Goal: Task Accomplishment & Management: Complete application form

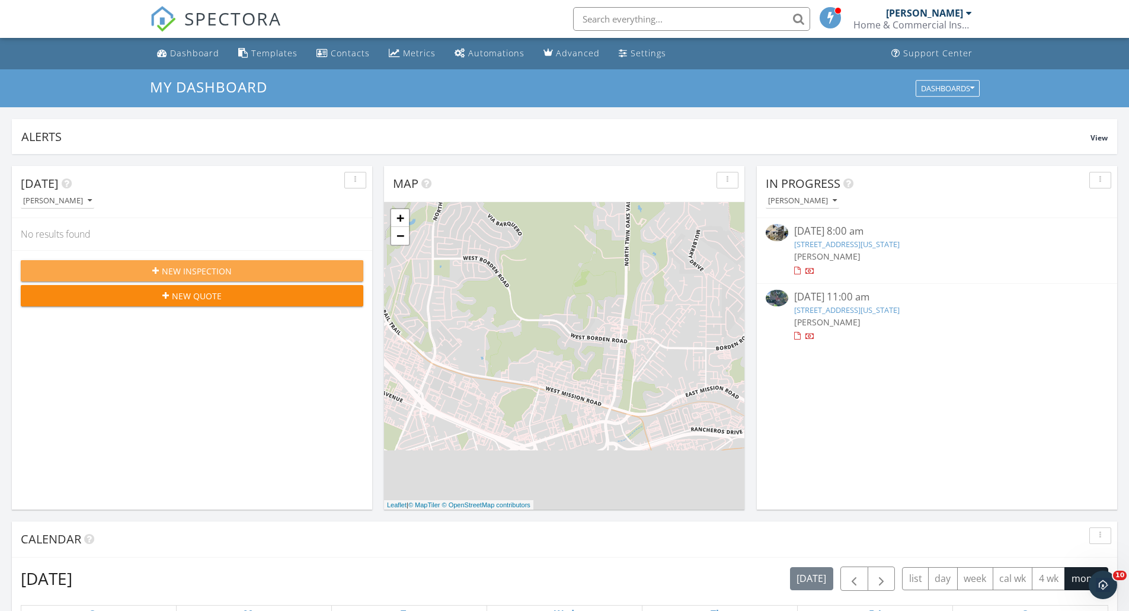
click at [208, 271] on span "New Inspection" at bounding box center [197, 271] width 70 height 12
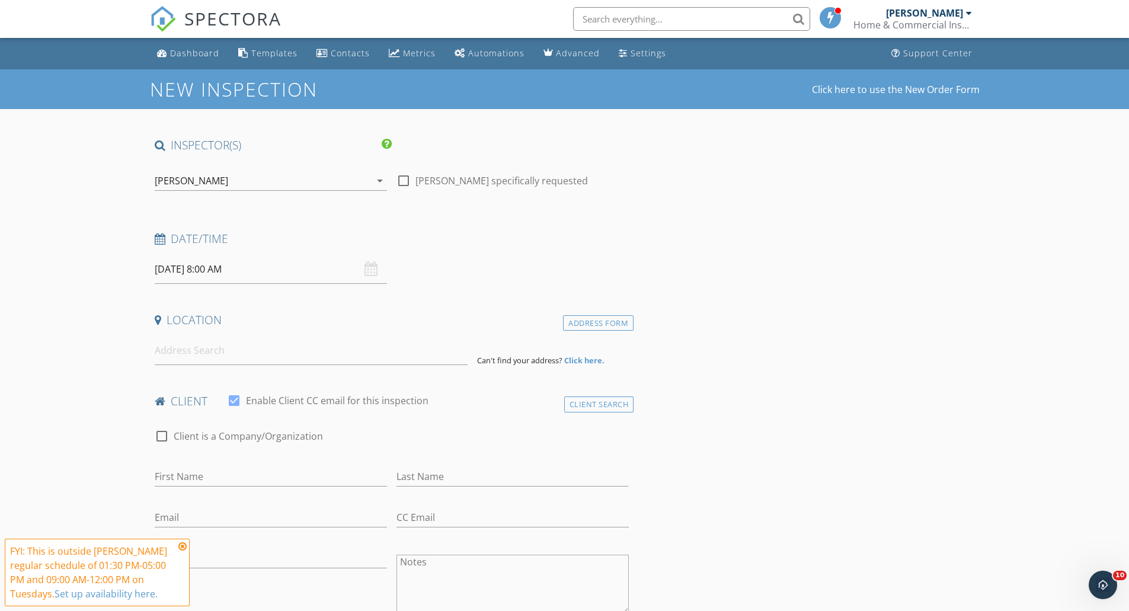
click at [200, 270] on input "[DATE] 8:00 AM" at bounding box center [271, 269] width 232 height 29
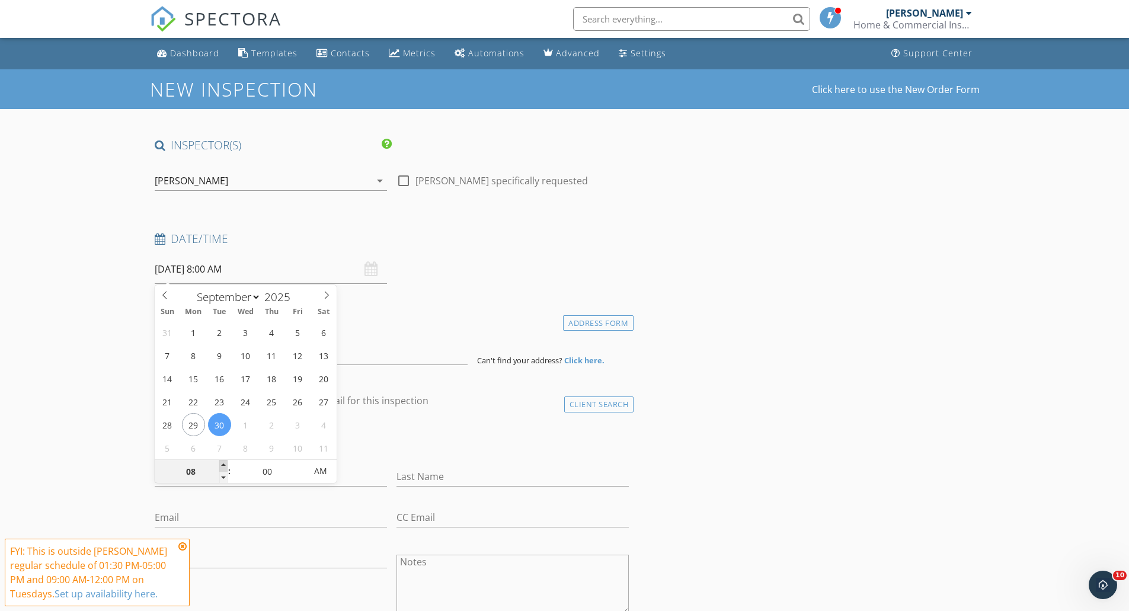
type input "09"
type input "[DATE] 9:00 AM"
click at [225, 466] on span at bounding box center [223, 466] width 8 height 12
type input "10"
type input "[DATE] 10:00 AM"
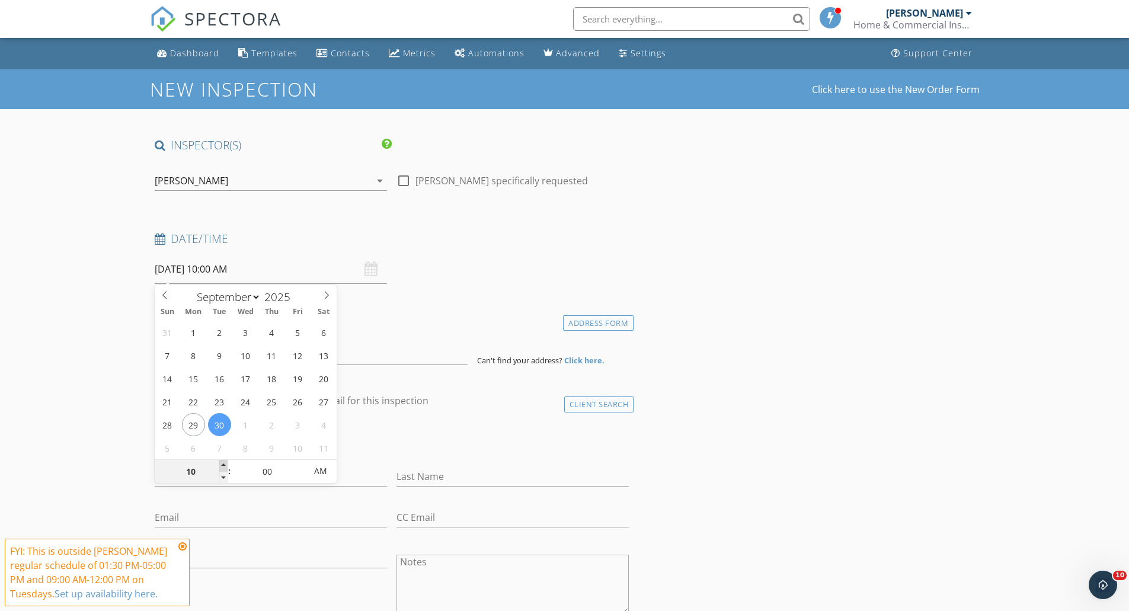
click at [225, 465] on span at bounding box center [223, 466] width 8 height 12
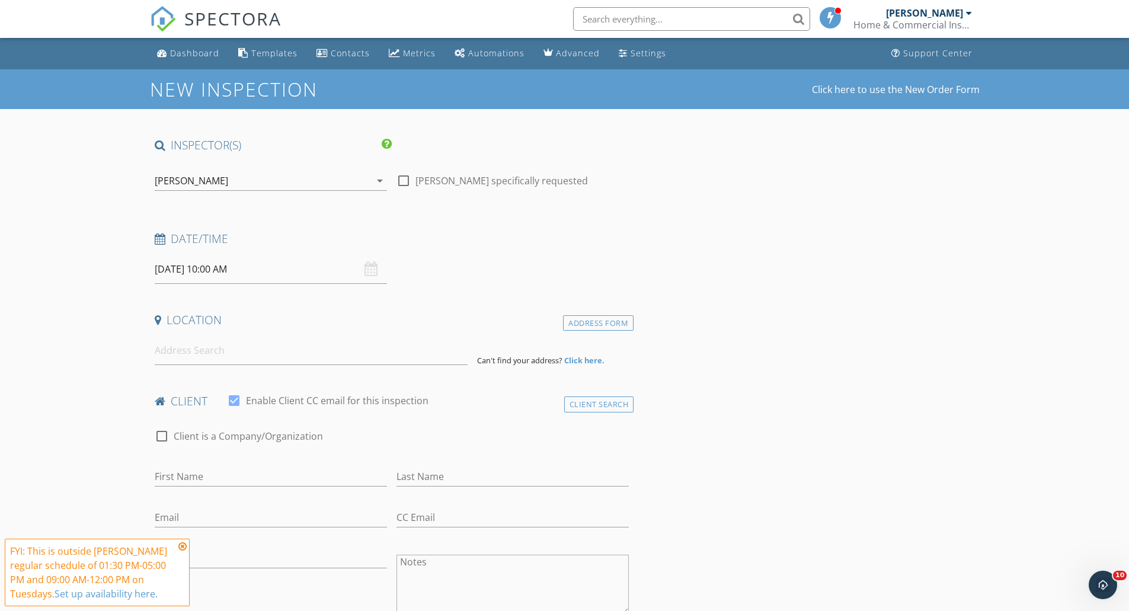
click at [204, 357] on input at bounding box center [311, 350] width 313 height 29
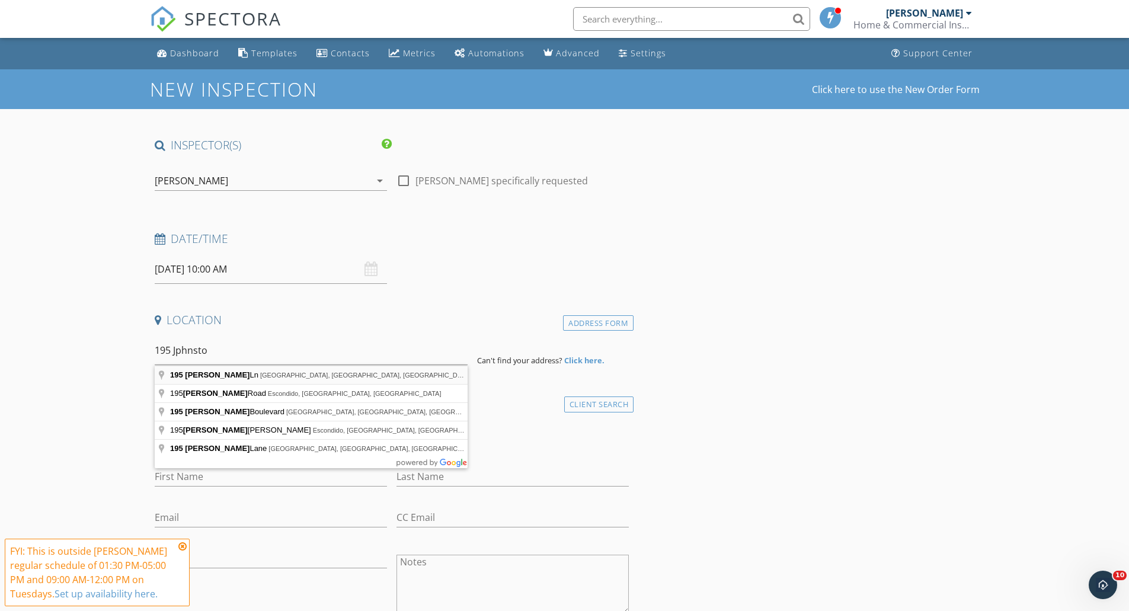
type input "195 Johnston Ln, San Marcos, CA, USA"
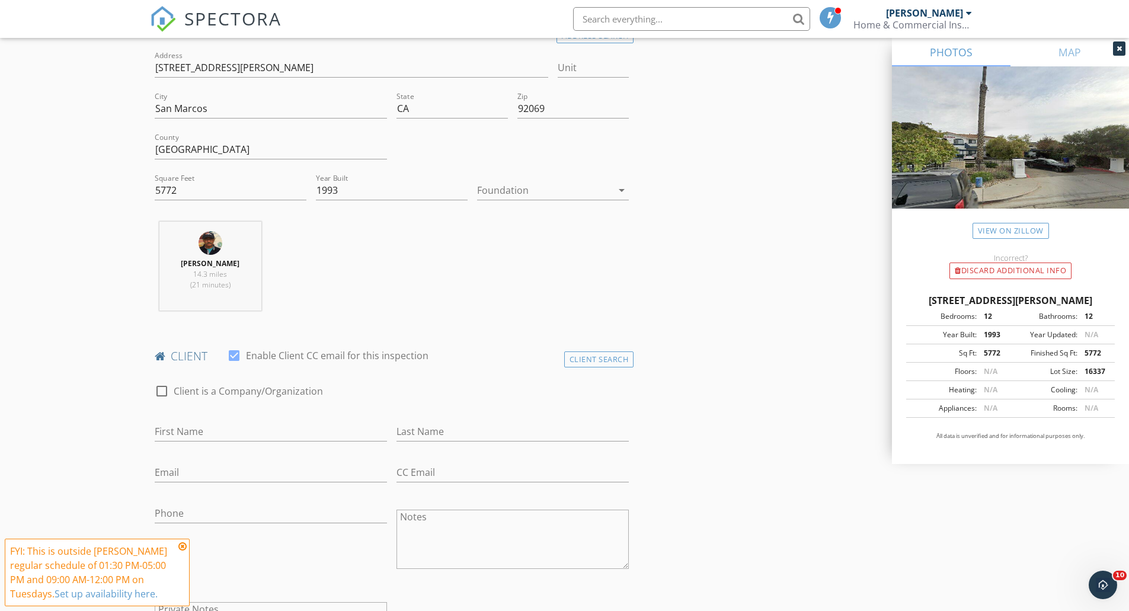
scroll to position [296, 0]
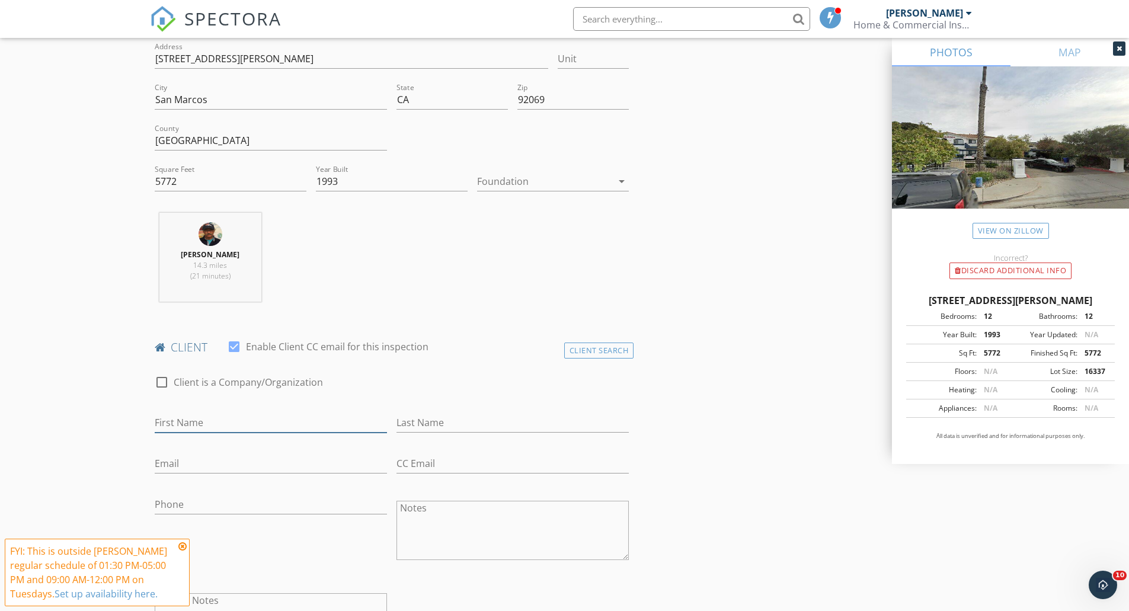
click at [242, 425] on input "First Name" at bounding box center [271, 423] width 232 height 20
type input "John"
type input "LanOtterloo"
type input "John@voconstructioninc.com"
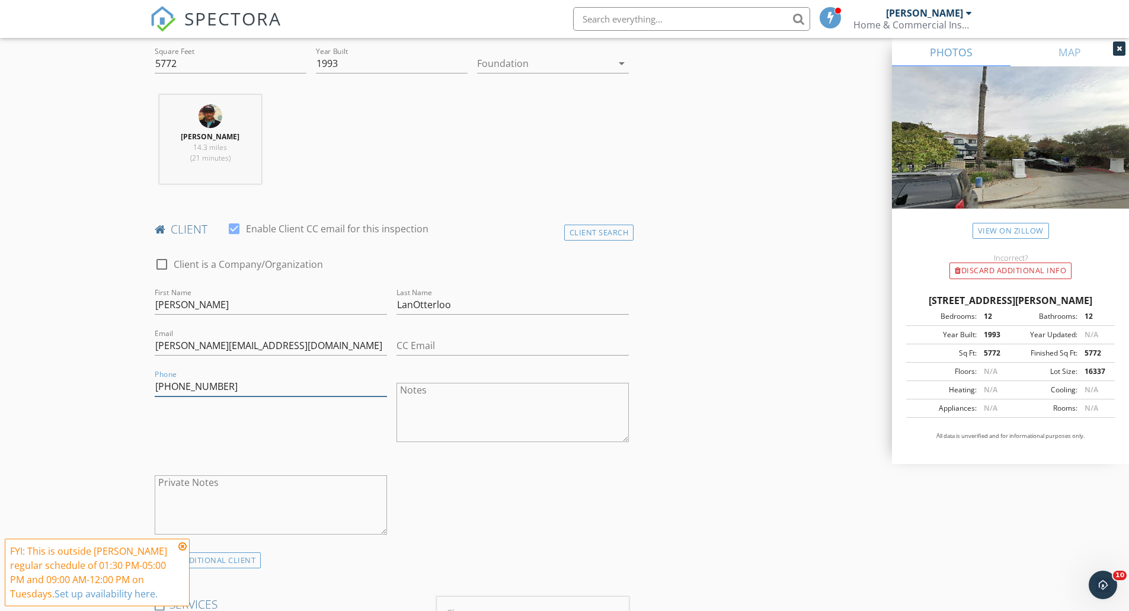
scroll to position [415, 0]
type input "760-504-4336"
click at [402, 306] on input "LanOtterloo" at bounding box center [512, 304] width 232 height 20
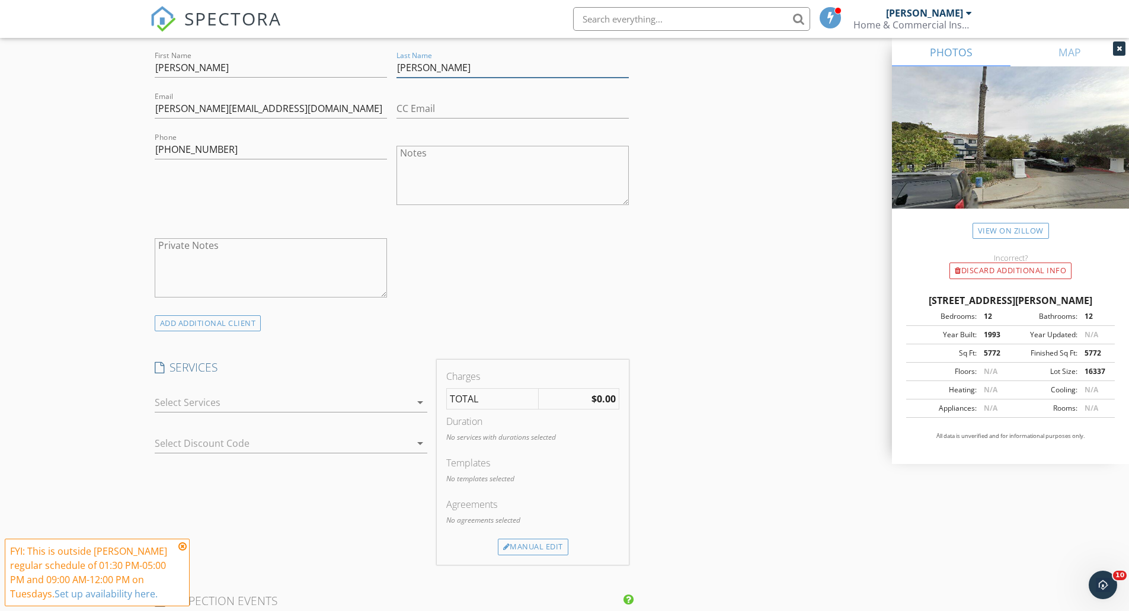
scroll to position [652, 0]
type input "VanOtterloo"
click at [354, 403] on div at bounding box center [283, 401] width 256 height 19
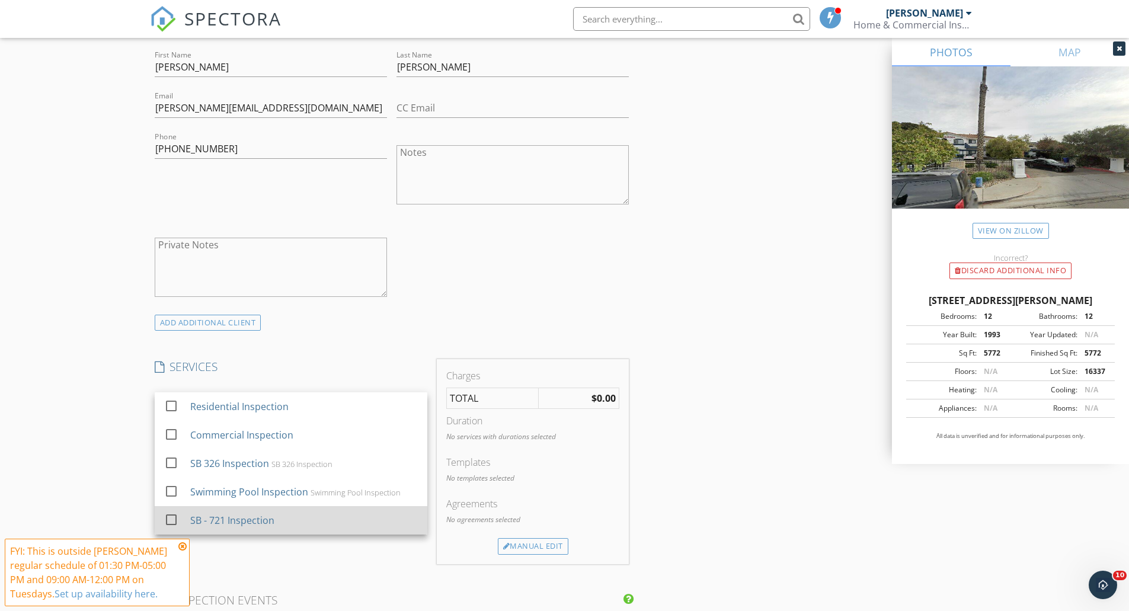
click at [174, 518] on div at bounding box center [171, 519] width 20 height 20
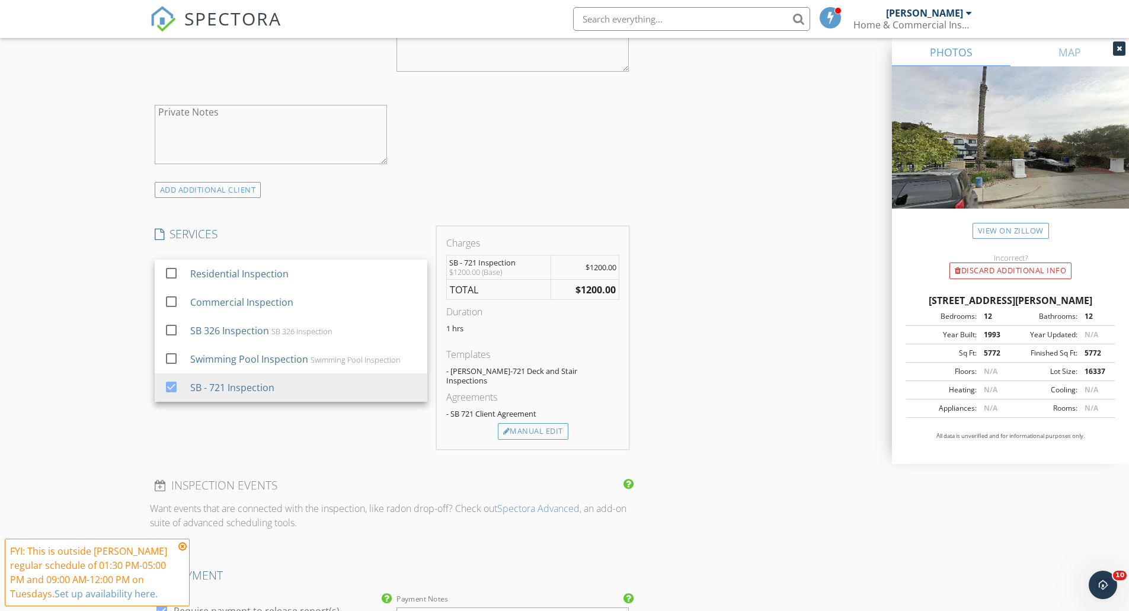
scroll to position [829, 0]
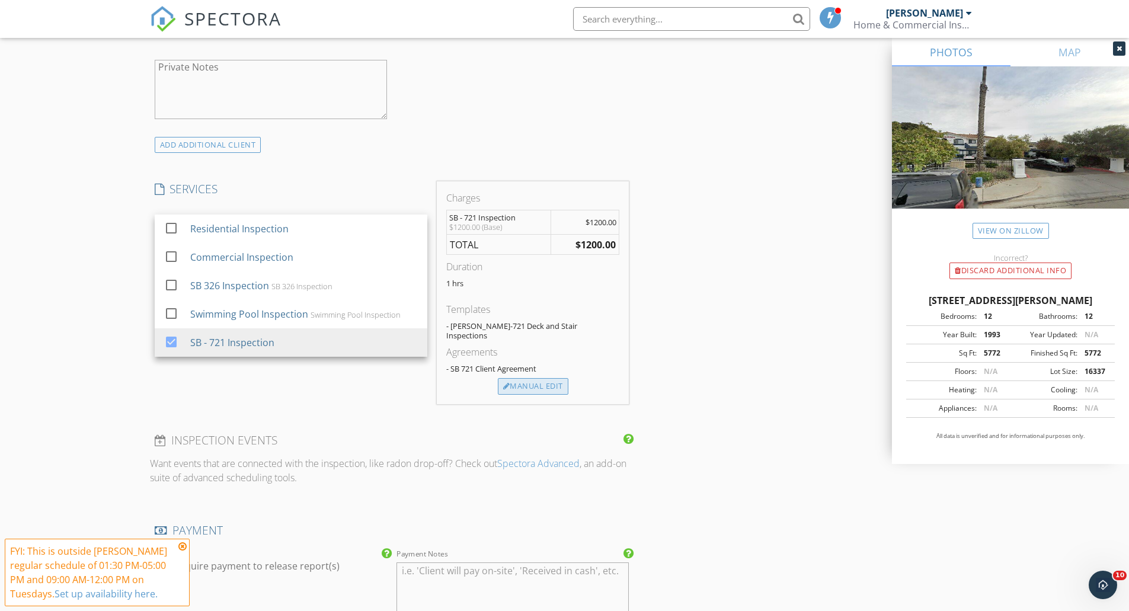
click at [533, 379] on div "Manual Edit" at bounding box center [533, 386] width 70 height 17
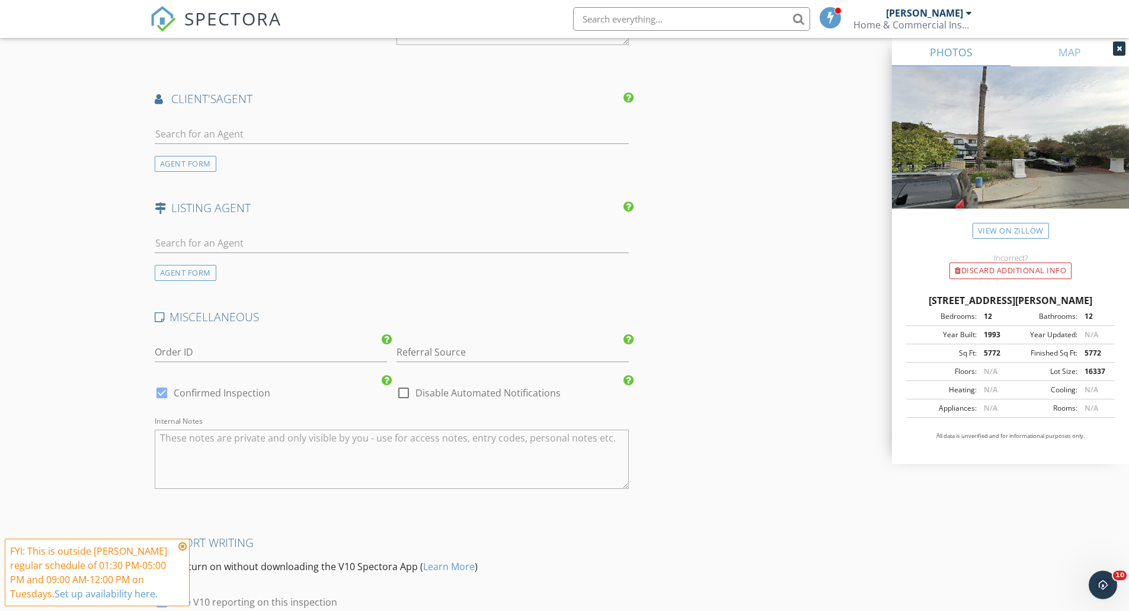
scroll to position [1638, 0]
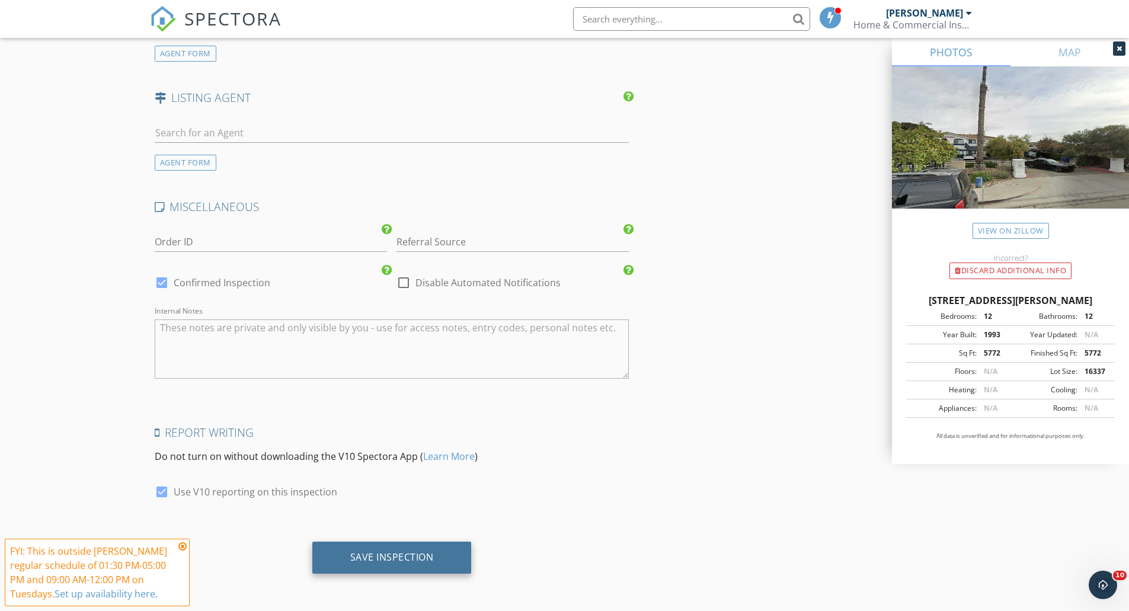
click at [399, 554] on div "Save Inspection" at bounding box center [392, 557] width 84 height 12
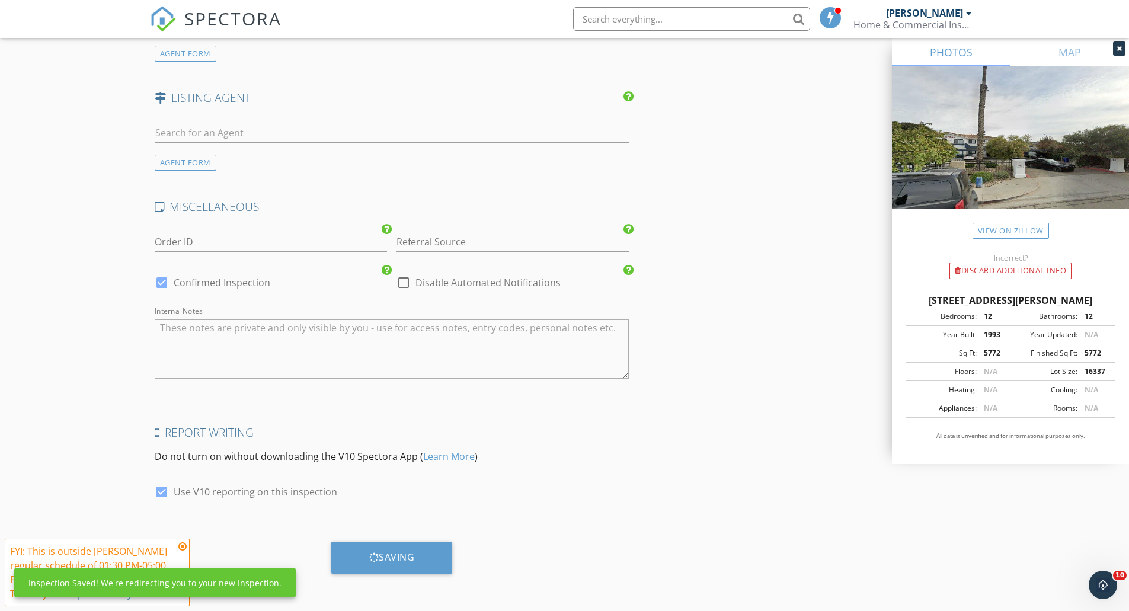
click at [182, 547] on icon at bounding box center [182, 545] width 8 height 9
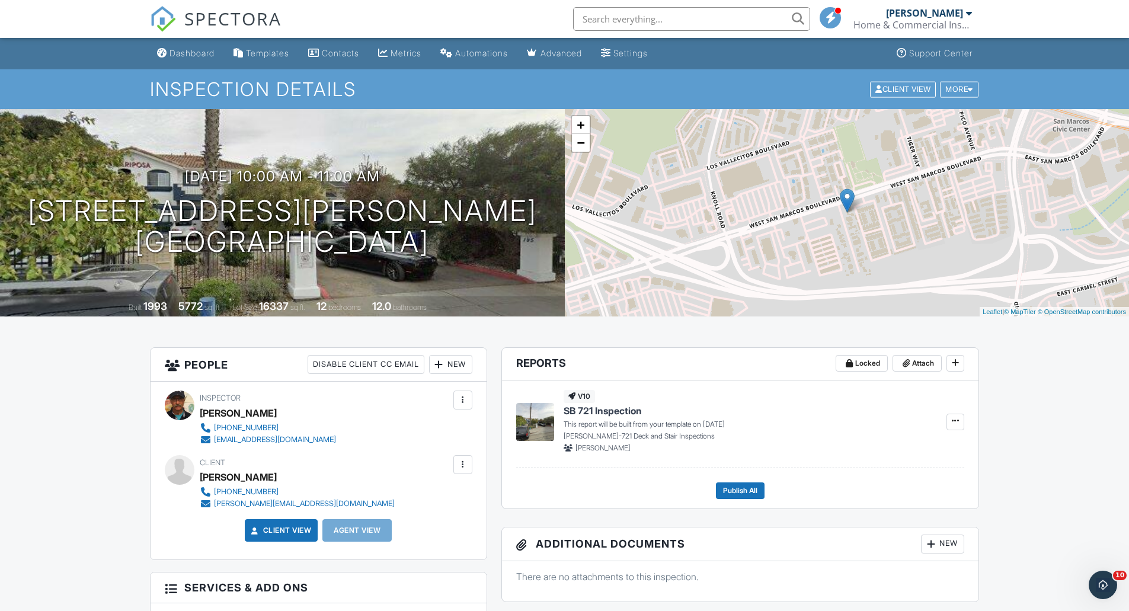
click at [642, 19] on input "text" at bounding box center [691, 19] width 237 height 24
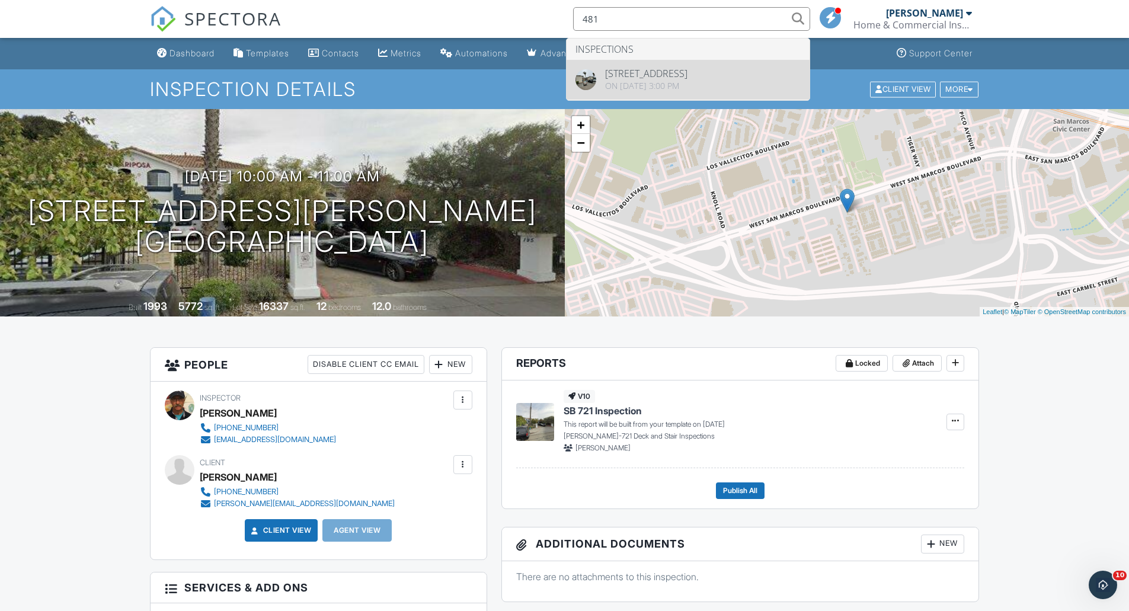
type input "481"
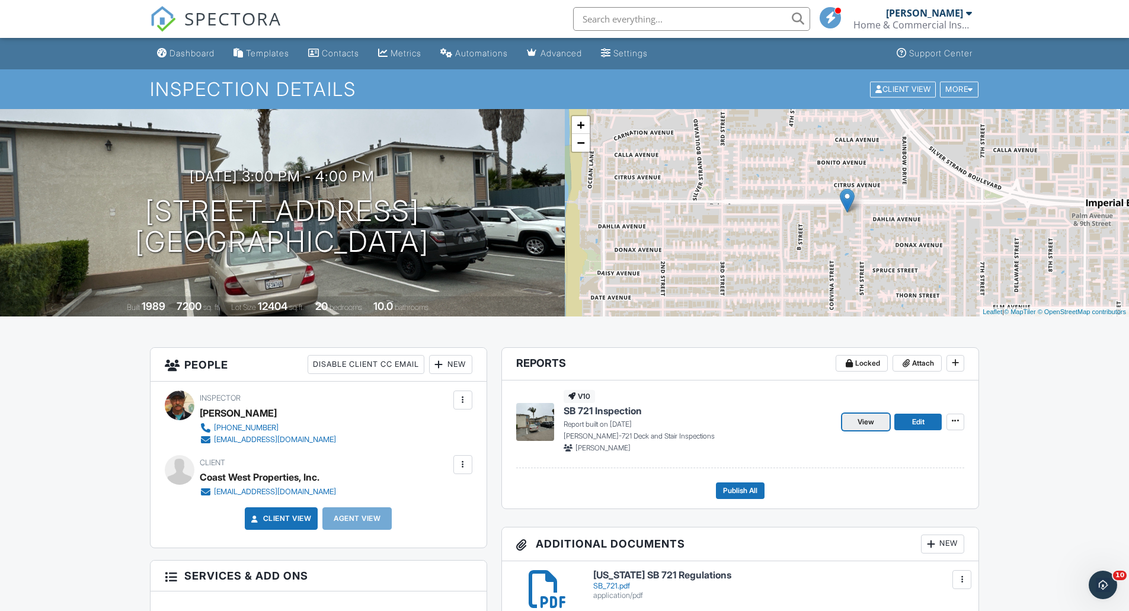
click at [866, 421] on span "View" at bounding box center [865, 422] width 17 height 12
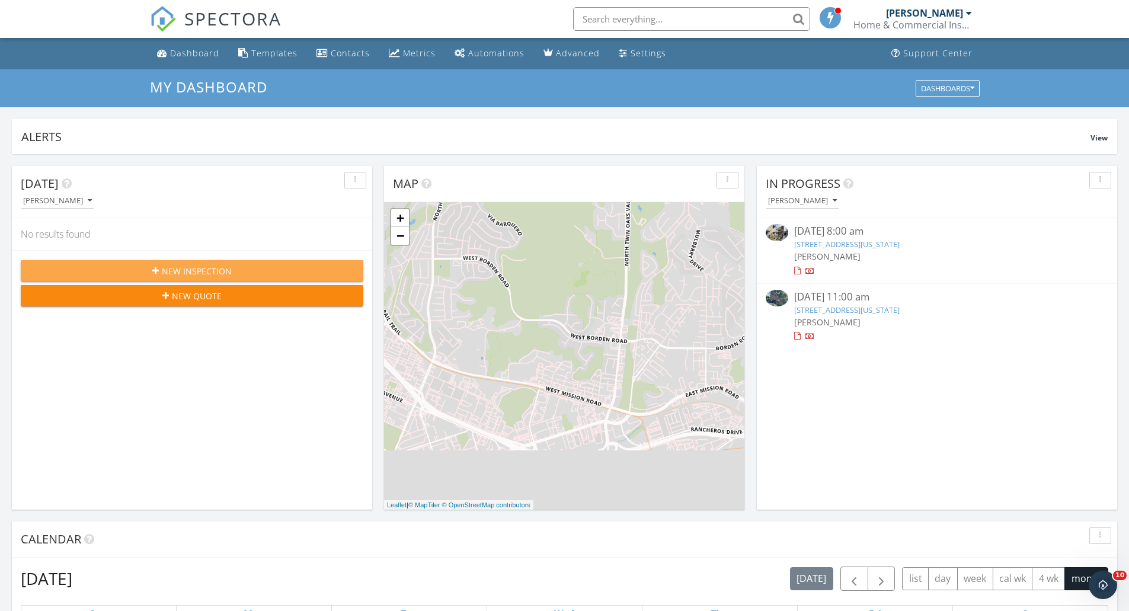
click at [211, 267] on span "New Inspection" at bounding box center [197, 271] width 70 height 12
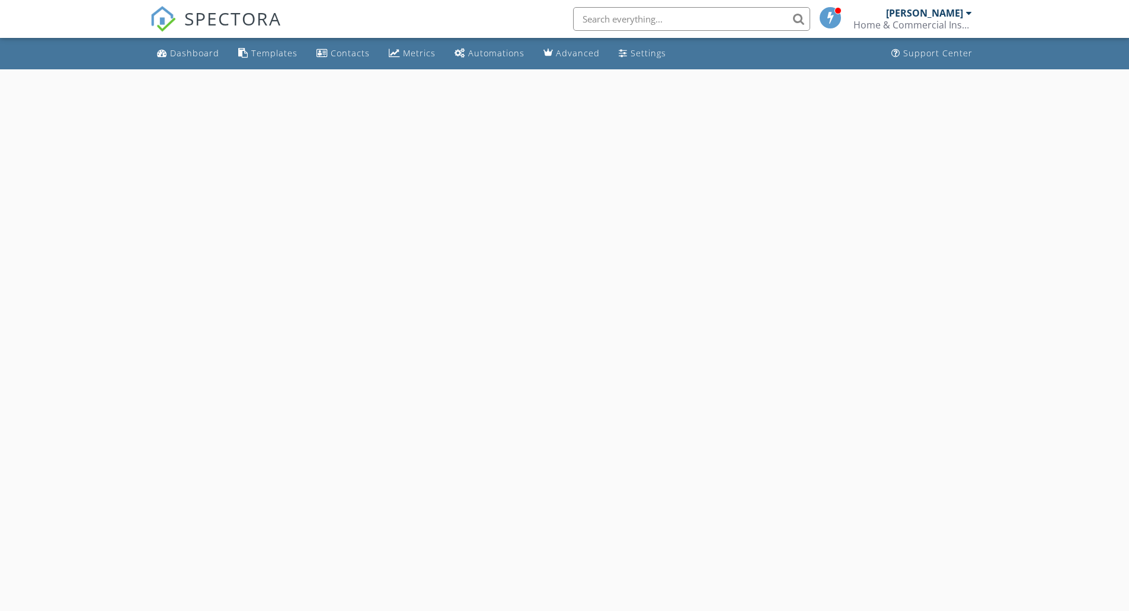
select select "8"
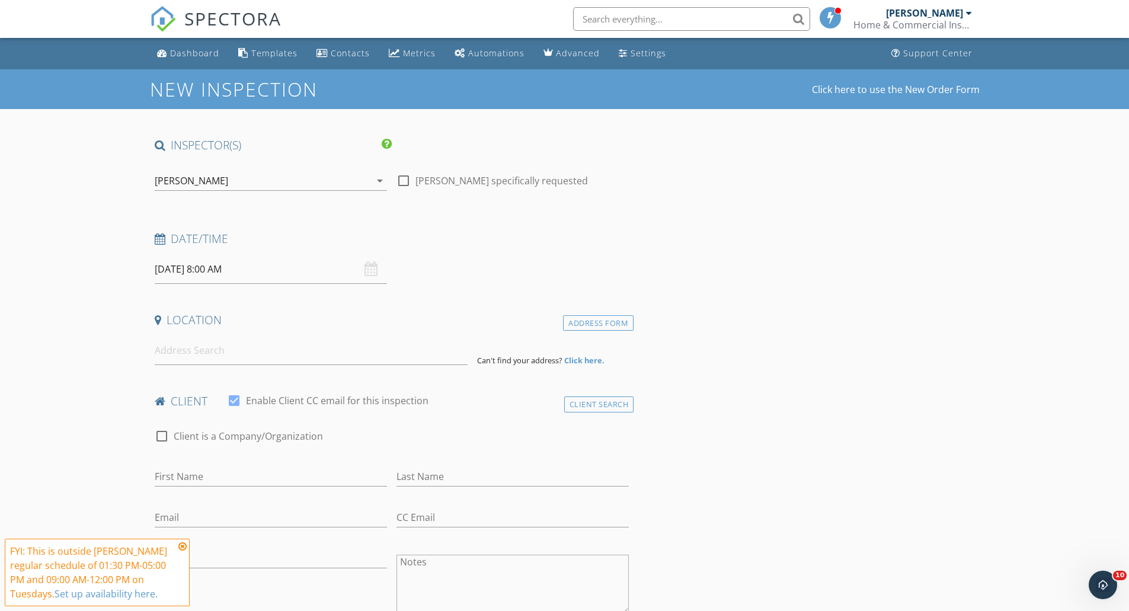
click at [206, 266] on input "09/30/2025 8:00 AM" at bounding box center [271, 269] width 232 height 29
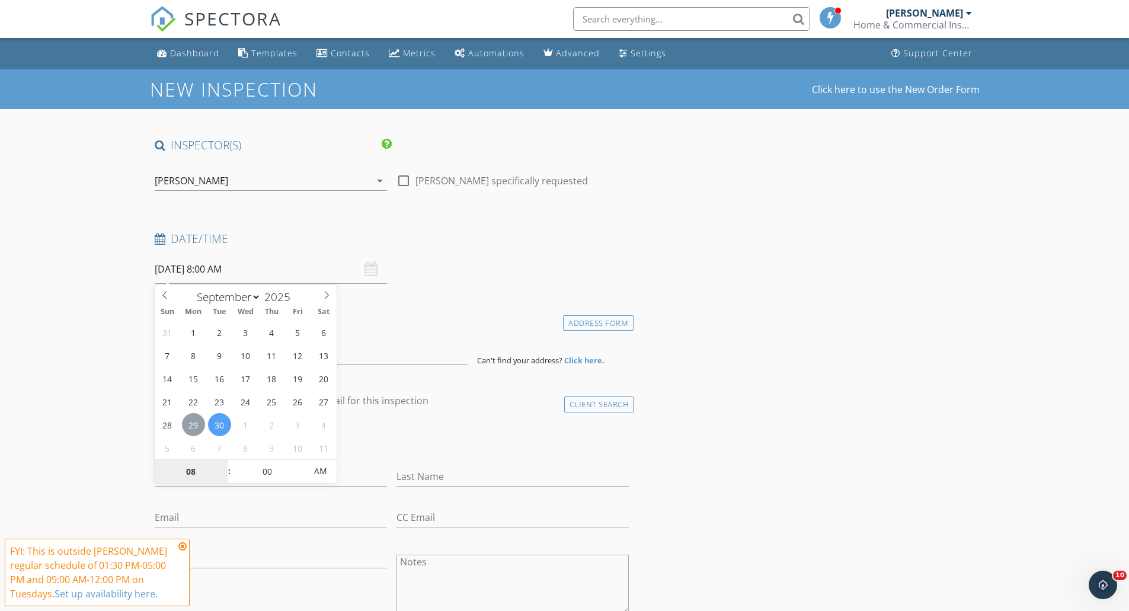
type input "09/29/2025 8:00 AM"
type input "09"
type input "09/29/2025 9:00 AM"
click at [222, 463] on span at bounding box center [223, 466] width 8 height 12
type input "10"
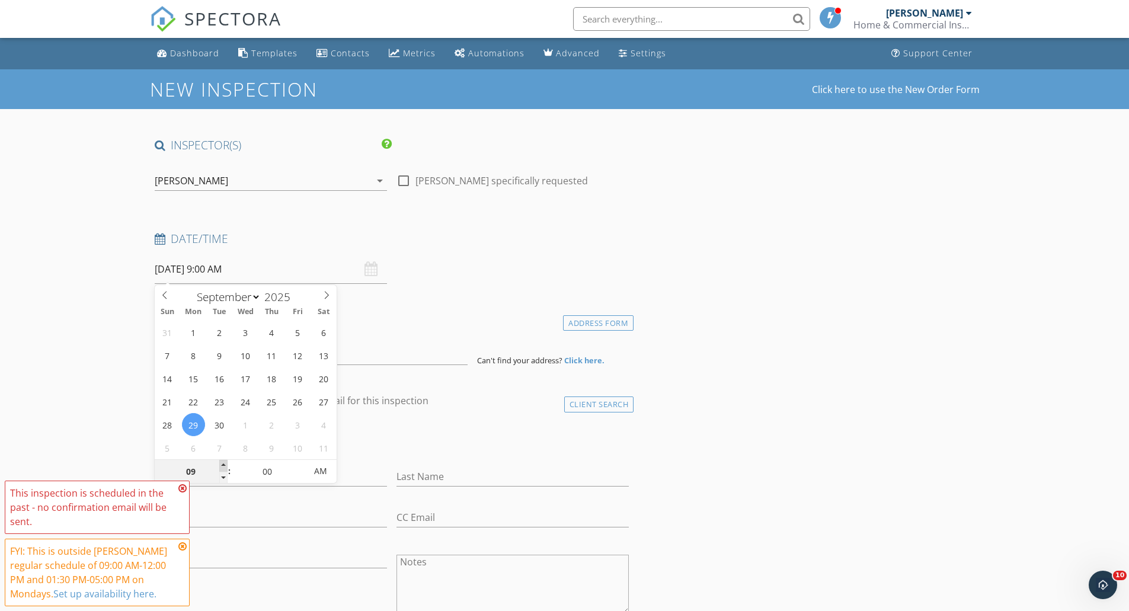
type input "09/29/2025 10:00 AM"
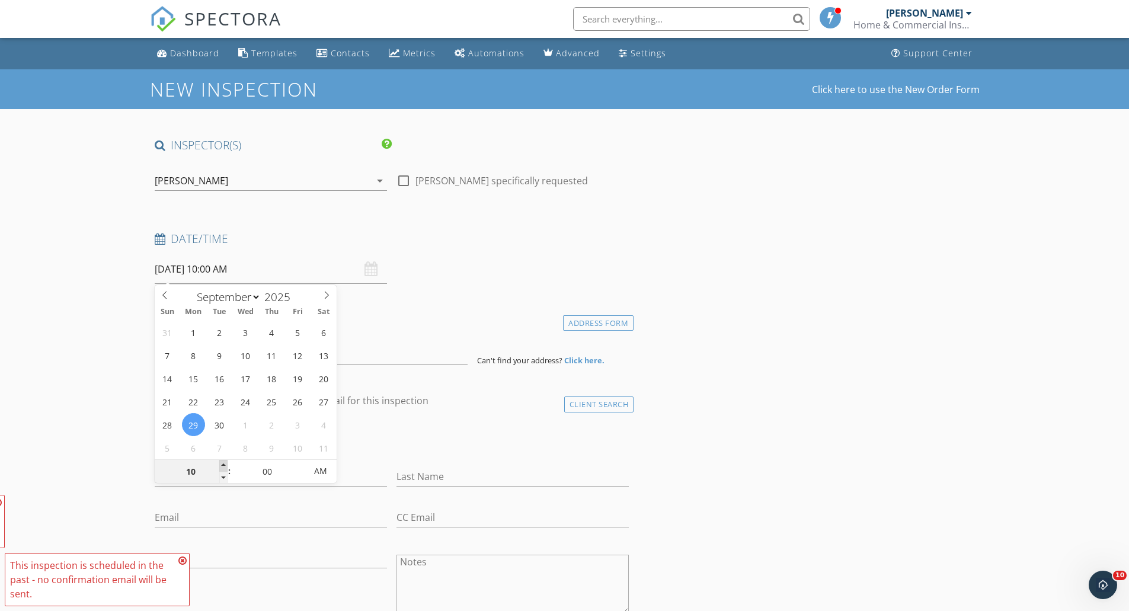
click at [222, 463] on span at bounding box center [223, 466] width 8 height 12
type input "11"
type input "09/29/2025 11:00 AM"
click at [222, 463] on span at bounding box center [223, 466] width 8 height 12
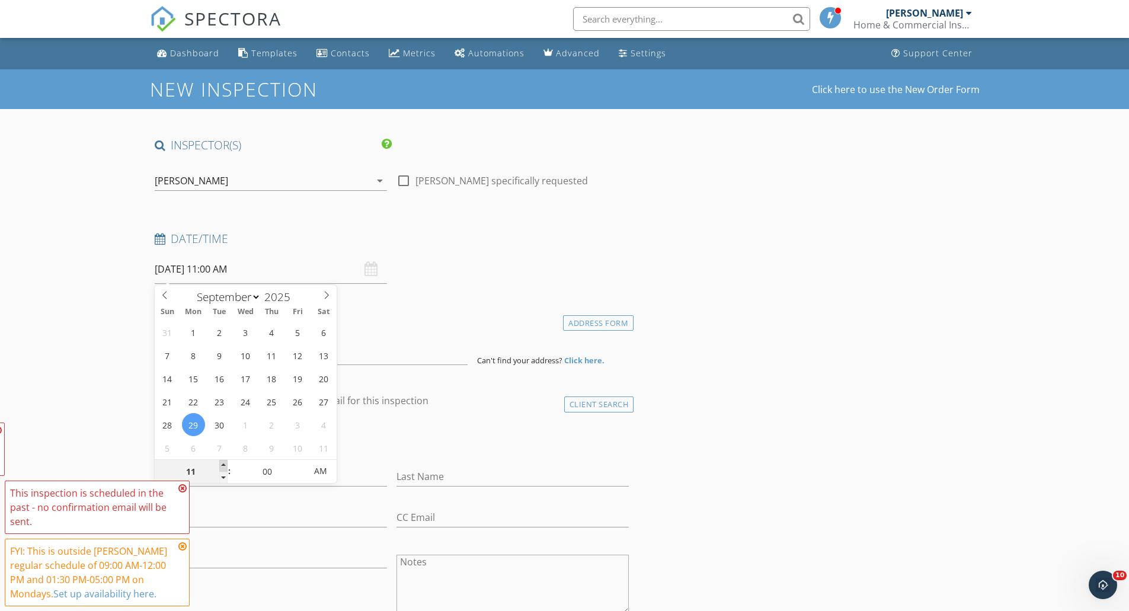
type input "12"
type input "09/29/2025 12:00 PM"
click at [222, 463] on span at bounding box center [223, 466] width 8 height 12
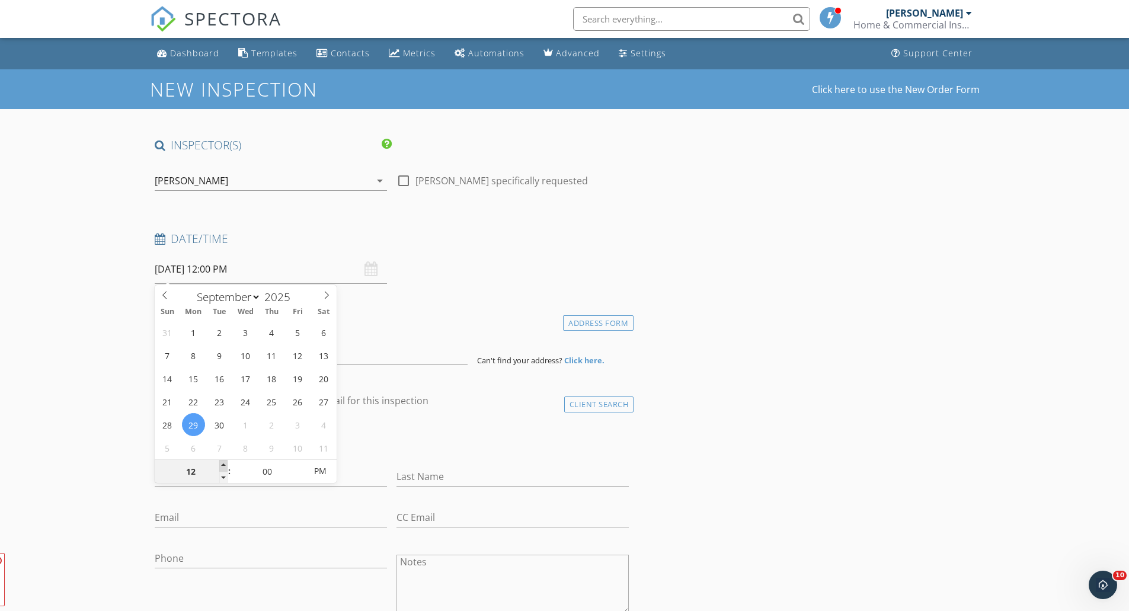
type input "01"
type input "09/29/2025 1:00 PM"
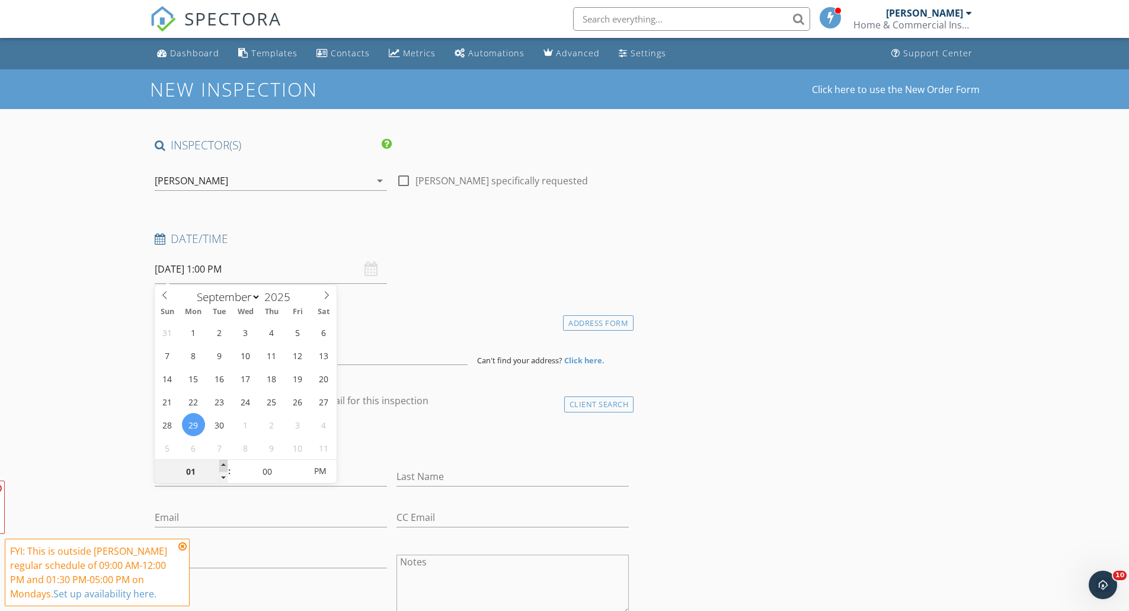
click at [222, 463] on span at bounding box center [223, 466] width 8 height 12
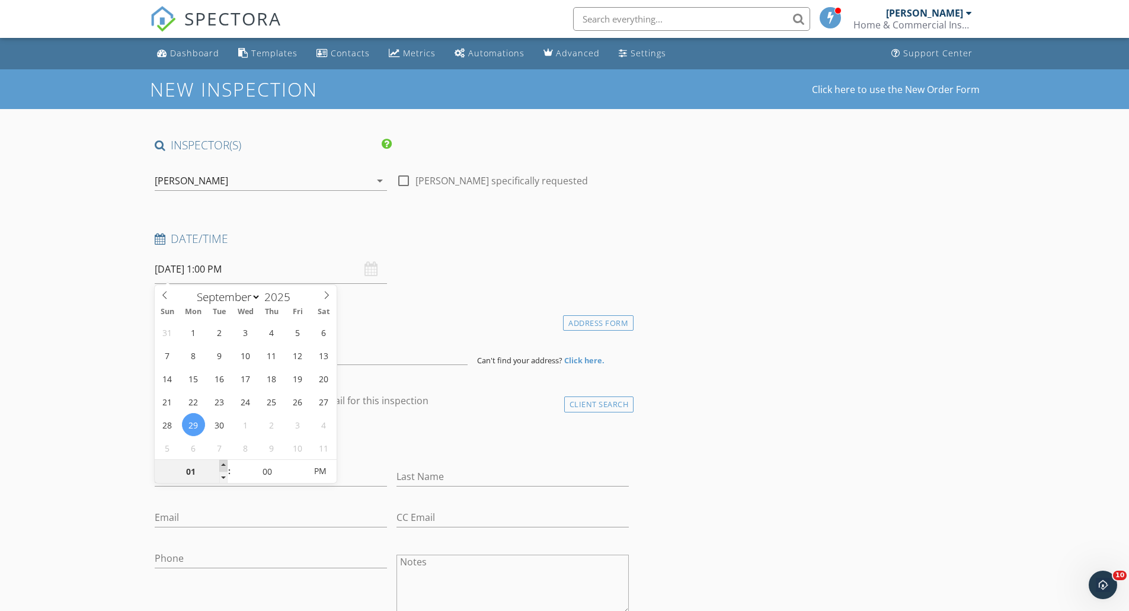
type input "02"
type input "[DATE] 2:00 PM"
click at [222, 463] on span at bounding box center [223, 466] width 8 height 12
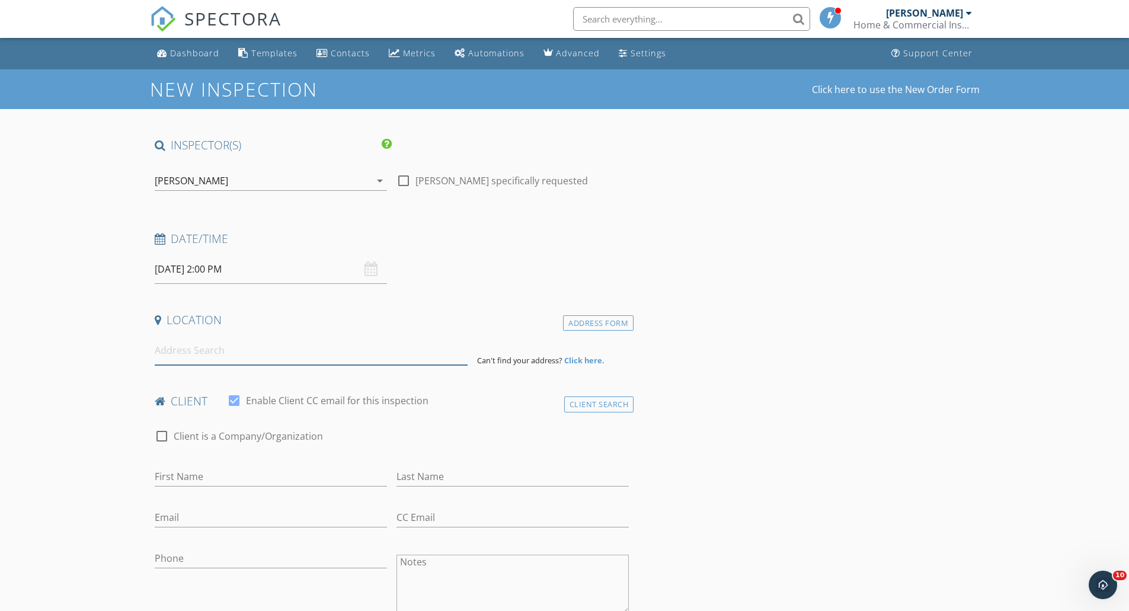
click at [224, 354] on input at bounding box center [311, 350] width 313 height 29
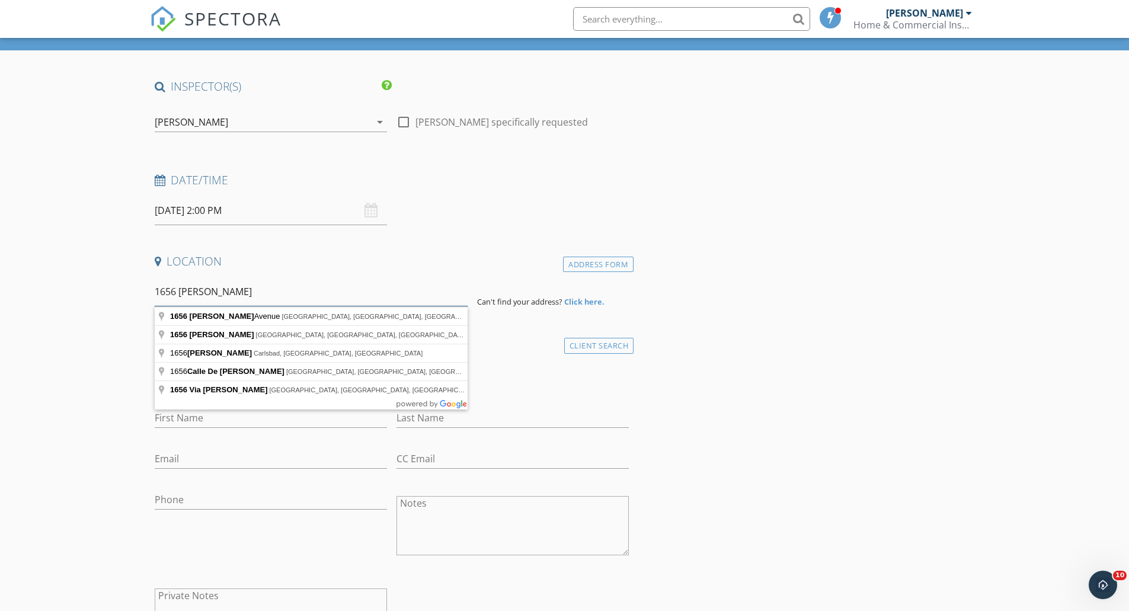
scroll to position [59, 0]
type input "1656 Maria Avenue, Spring Valley, CA, USA"
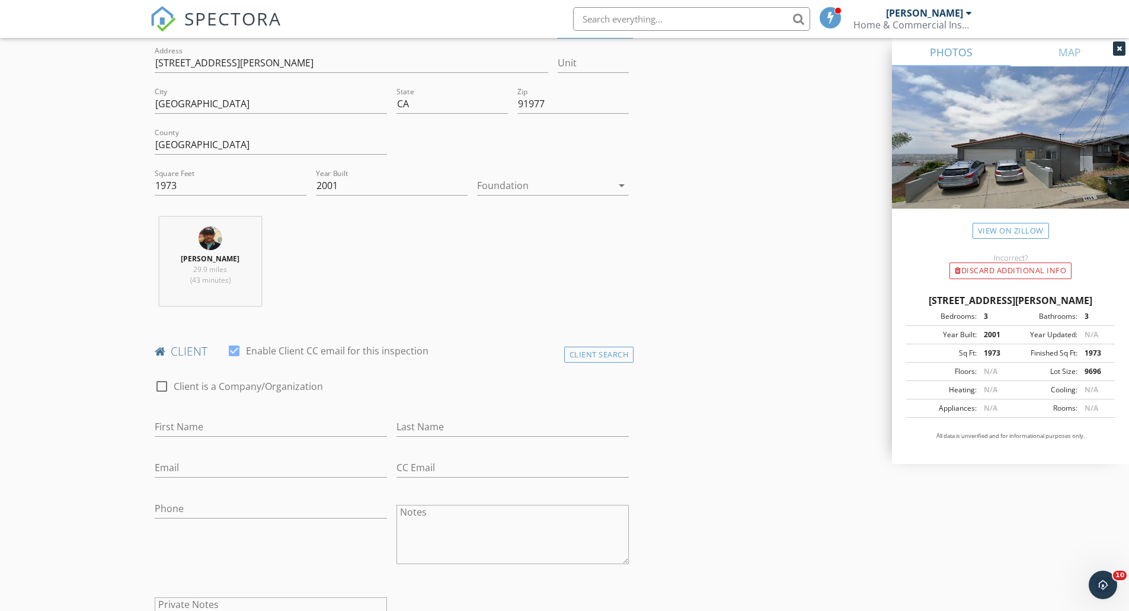
scroll to position [296, 0]
click at [229, 421] on input "First Name" at bounding box center [271, 423] width 232 height 20
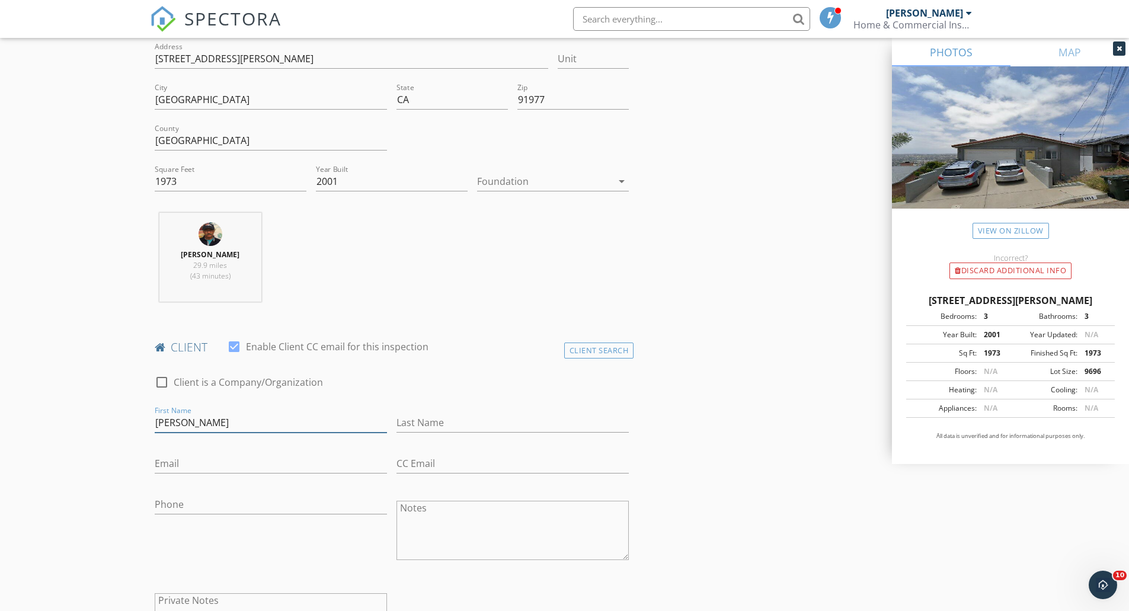
type input "[PERSON_NAME]"
type input "Samhaber12@gmail.com"
click at [216, 500] on input "Phone" at bounding box center [271, 505] width 232 height 20
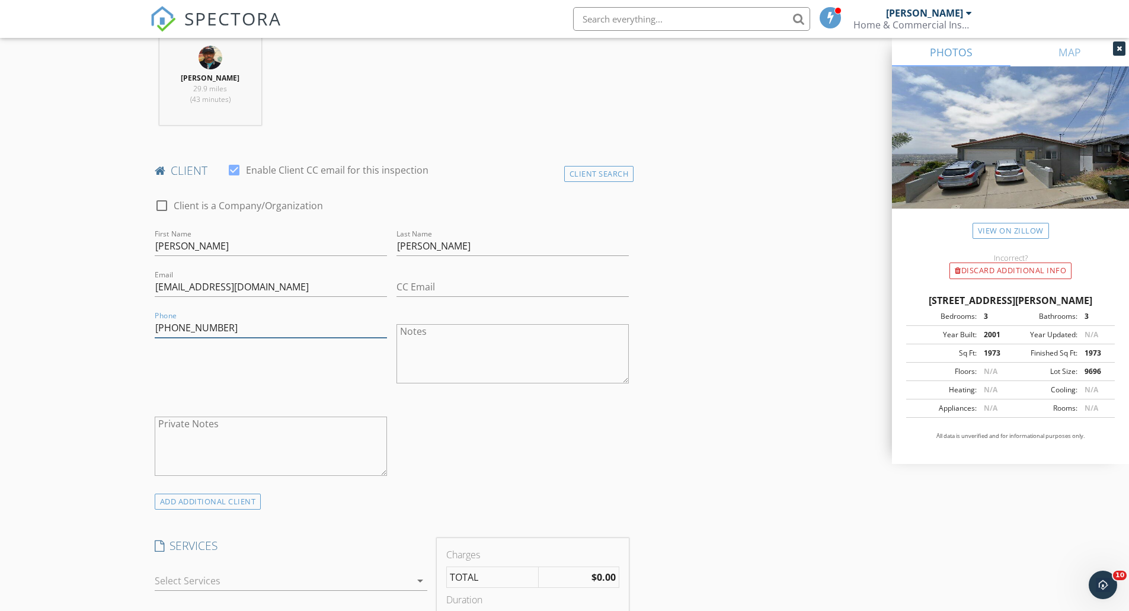
scroll to position [533, 0]
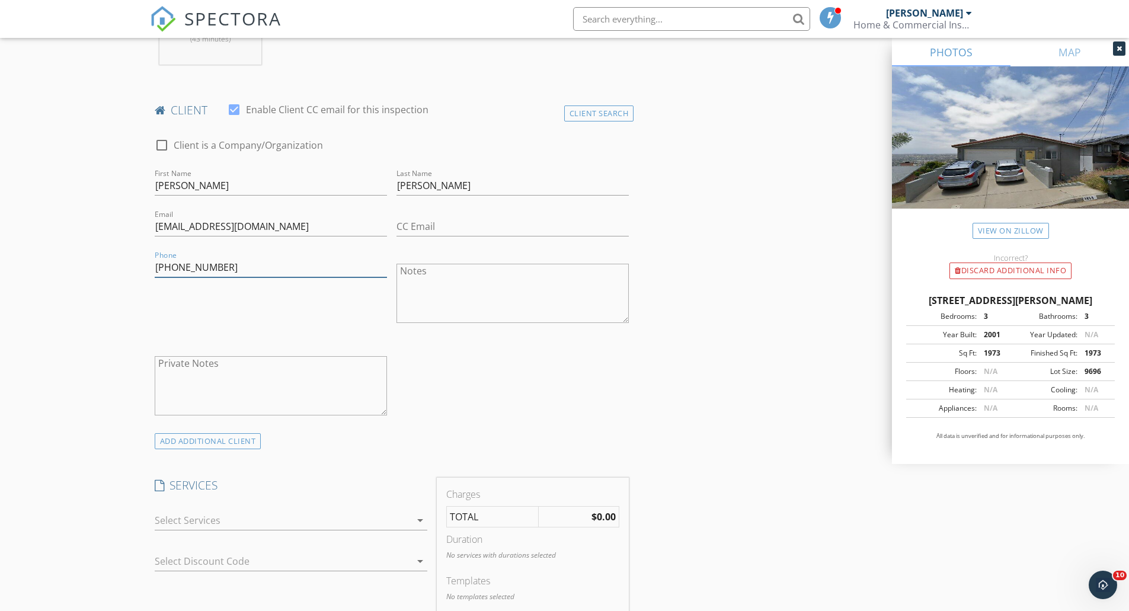
type input "[PHONE_NUMBER]"
click at [282, 520] on div at bounding box center [283, 520] width 256 height 19
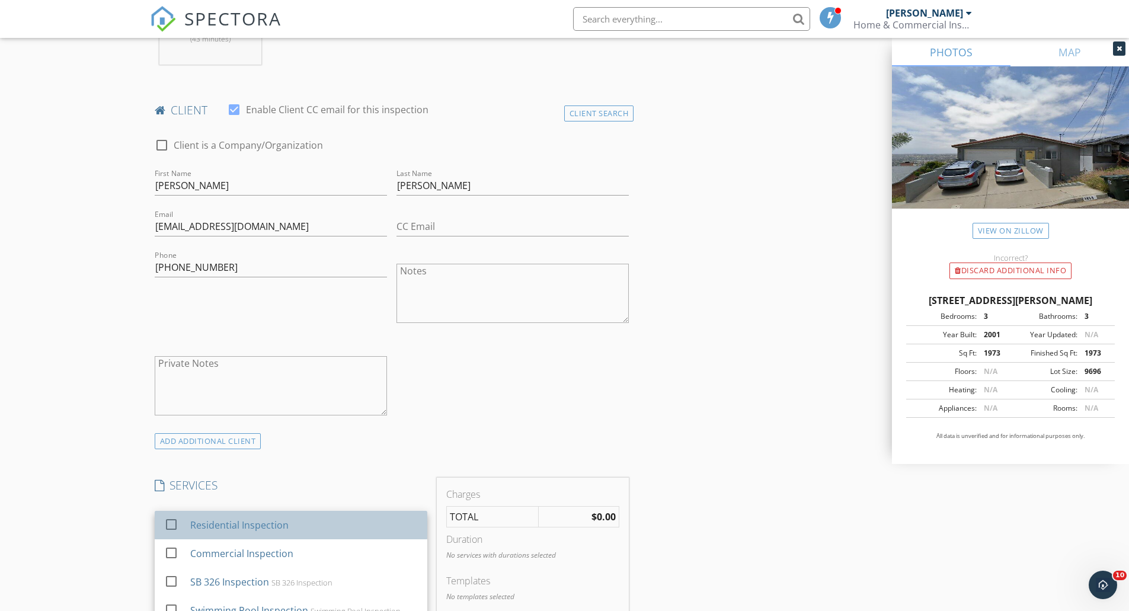
click at [275, 525] on div "Residential Inspection" at bounding box center [239, 525] width 98 height 14
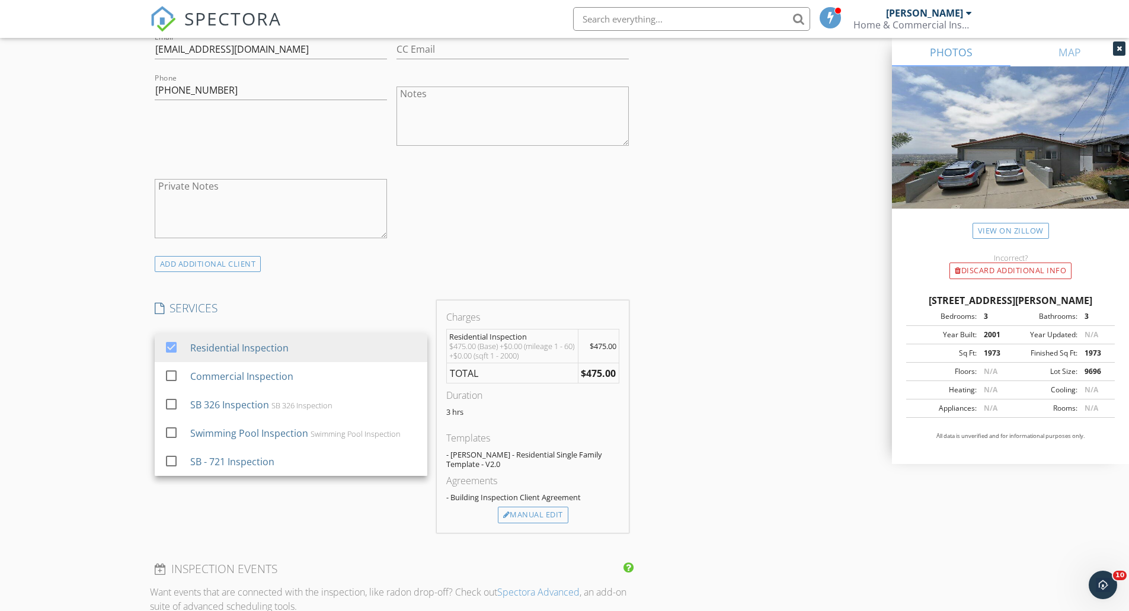
scroll to position [711, 0]
click at [535, 517] on div "Manual Edit" at bounding box center [533, 514] width 70 height 17
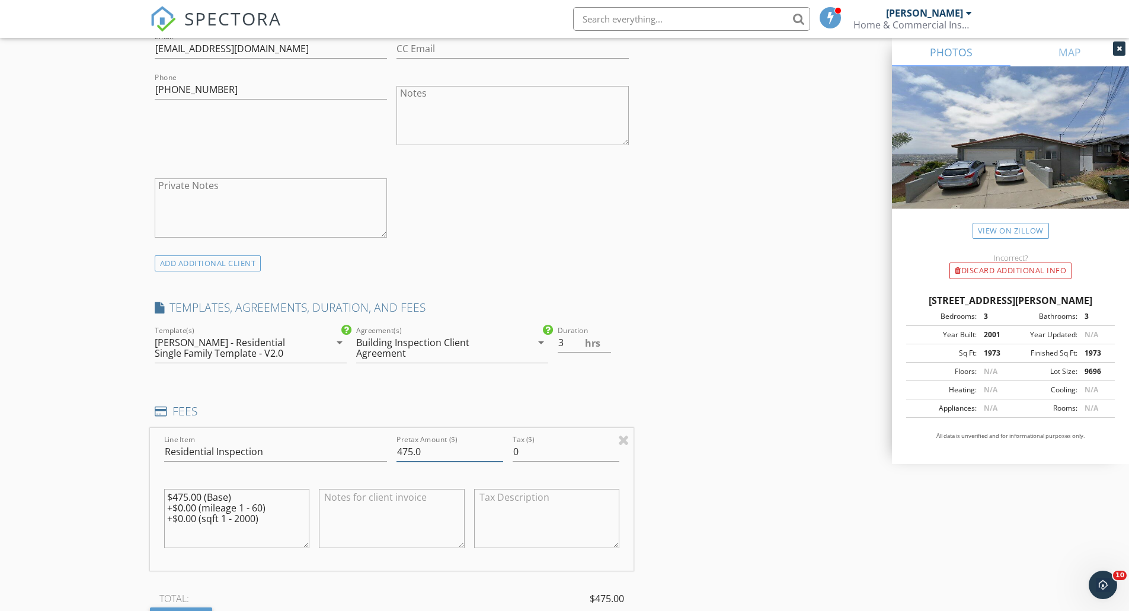
click at [411, 452] on input "475.0" at bounding box center [449, 452] width 107 height 20
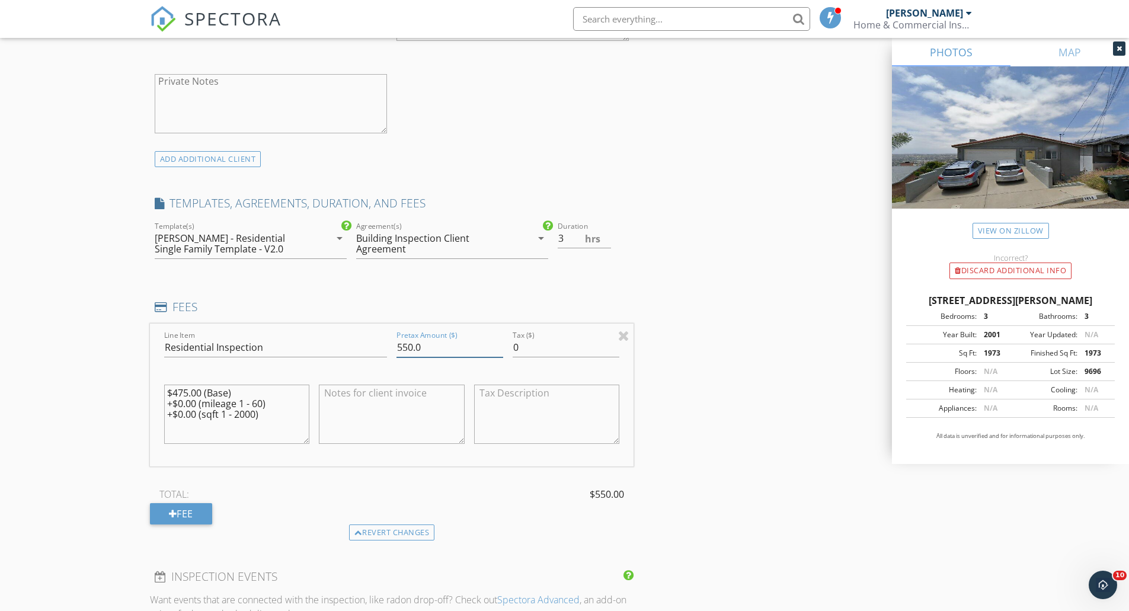
scroll to position [829, 0]
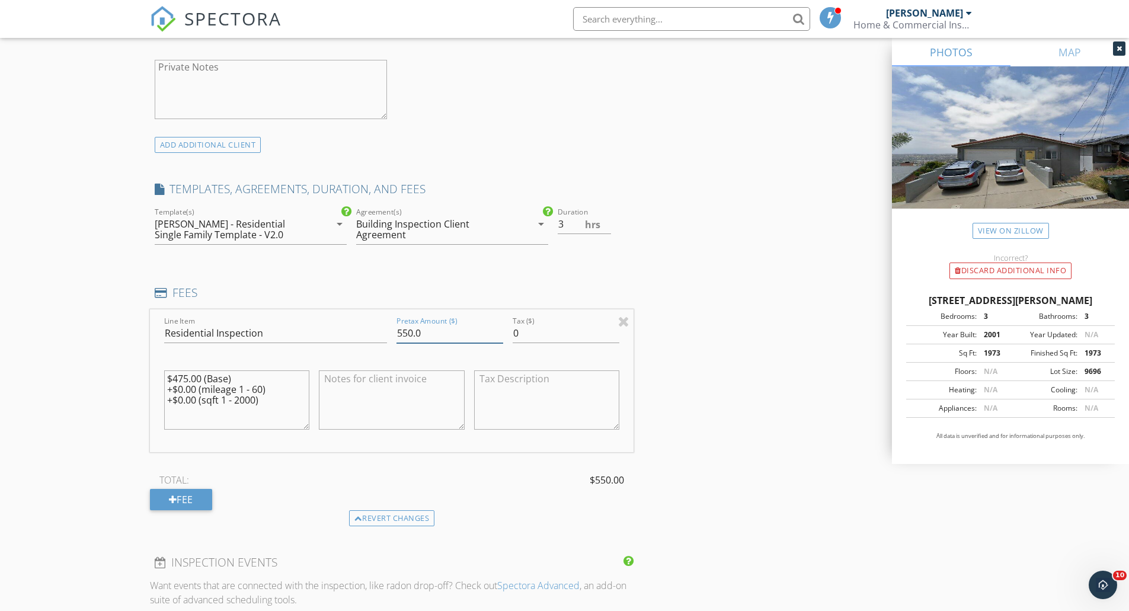
type input "550.0"
click at [576, 216] on input "3" at bounding box center [583, 224] width 53 height 20
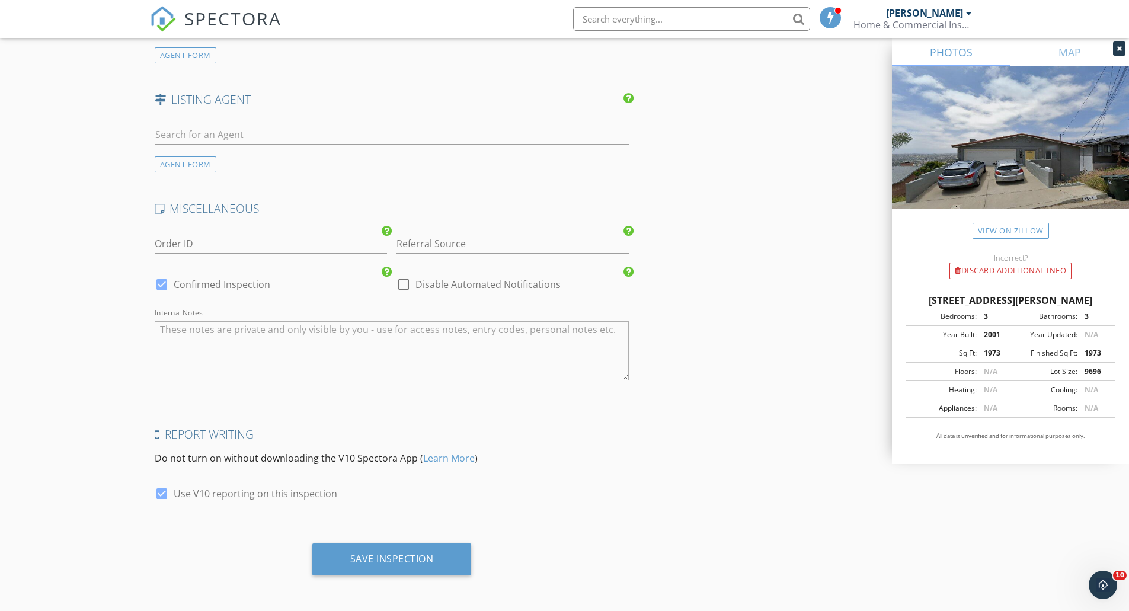
scroll to position [1638, 0]
click at [377, 569] on div "Save Inspection" at bounding box center [391, 557] width 159 height 32
click at [377, 569] on div "Saving" at bounding box center [391, 557] width 121 height 32
